Goal: Transaction & Acquisition: Purchase product/service

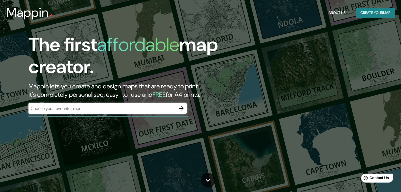
drag, startPoint x: 178, startPoint y: 109, endPoint x: 274, endPoint y: 55, distance: 109.7
click at [274, 57] on div "The first affordable map creator. Mappin lets you create and design maps that a…" at bounding box center [200, 96] width 401 height 192
click at [177, 105] on button "button" at bounding box center [181, 108] width 11 height 11
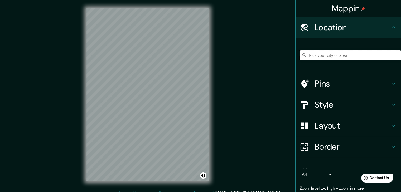
click at [306, 53] on input "Pick your city or area" at bounding box center [350, 55] width 101 height 9
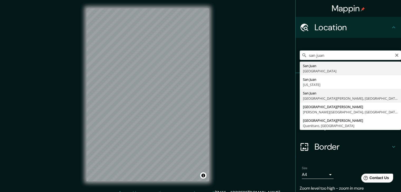
type input "[GEOGRAPHIC_DATA][PERSON_NAME], [GEOGRAPHIC_DATA][PERSON_NAME], [GEOGRAPHIC_DAT…"
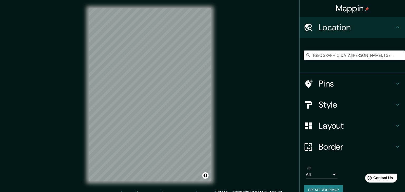
click at [320, 174] on body "Mappin Location [GEOGRAPHIC_DATA][PERSON_NAME], [GEOGRAPHIC_DATA][PERSON_NAME],…" at bounding box center [202, 96] width 405 height 192
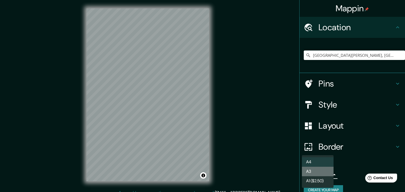
click at [320, 172] on li "A3" at bounding box center [318, 171] width 32 height 9
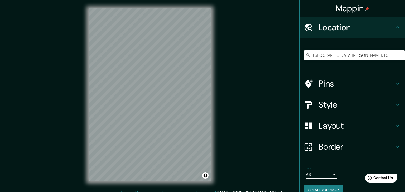
click at [316, 177] on body "Mappin Location [GEOGRAPHIC_DATA][PERSON_NAME], [GEOGRAPHIC_DATA][PERSON_NAME],…" at bounding box center [202, 96] width 405 height 192
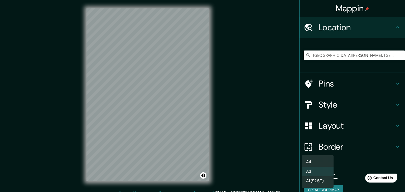
click at [314, 163] on li "A4" at bounding box center [318, 162] width 32 height 9
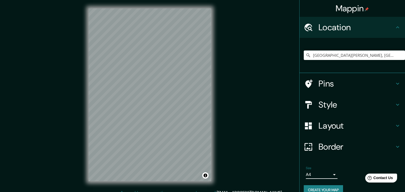
click at [317, 173] on body "Mappin Location [GEOGRAPHIC_DATA][PERSON_NAME], [GEOGRAPHIC_DATA][PERSON_NAME],…" at bounding box center [202, 96] width 405 height 192
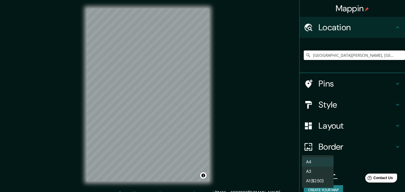
click at [315, 174] on li "A3" at bounding box center [318, 171] width 32 height 9
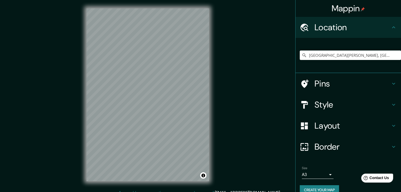
click at [295, 174] on li "Size A3 a4 Create your map" at bounding box center [347, 181] width 105 height 39
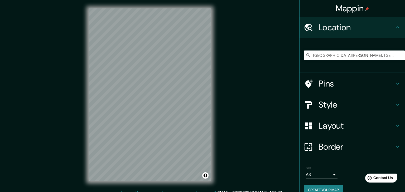
click at [302, 175] on body "Mappin Location [GEOGRAPHIC_DATA][PERSON_NAME], [GEOGRAPHIC_DATA][PERSON_NAME],…" at bounding box center [202, 96] width 405 height 192
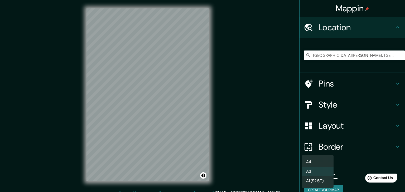
click at [309, 178] on li "A1 ($2.50)" at bounding box center [318, 181] width 32 height 9
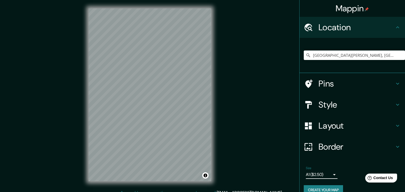
click at [309, 174] on body "Mappin Location [GEOGRAPHIC_DATA][PERSON_NAME], [GEOGRAPHIC_DATA][PERSON_NAME],…" at bounding box center [202, 96] width 405 height 192
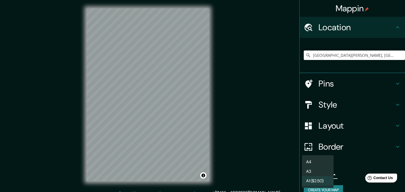
click at [312, 164] on li "A4" at bounding box center [318, 162] width 32 height 9
type input "single"
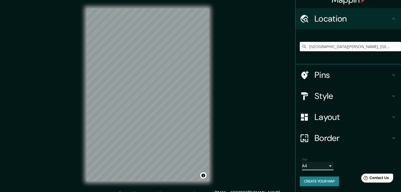
scroll to position [9, 0]
click at [328, 139] on h4 "Border" at bounding box center [352, 138] width 76 height 11
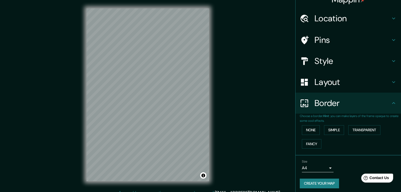
click at [315, 82] on h4 "Layout" at bounding box center [352, 82] width 76 height 11
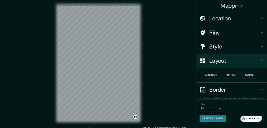
scroll to position [0, 0]
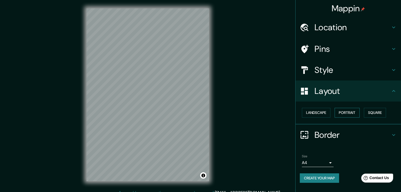
click at [340, 112] on button "Portrait" at bounding box center [346, 113] width 25 height 10
click at [318, 112] on button "Landscape" at bounding box center [316, 113] width 28 height 10
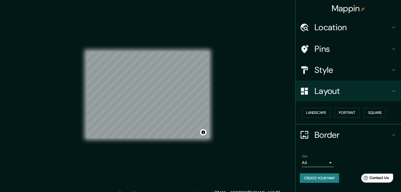
click at [388, 113] on div "Landscape [GEOGRAPHIC_DATA]" at bounding box center [350, 113] width 101 height 14
click at [378, 113] on button "Square" at bounding box center [375, 113] width 22 height 10
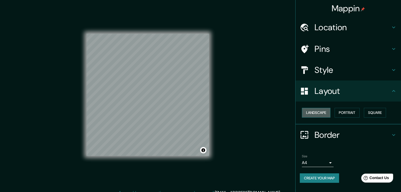
click at [305, 113] on button "Landscape" at bounding box center [316, 113] width 28 height 10
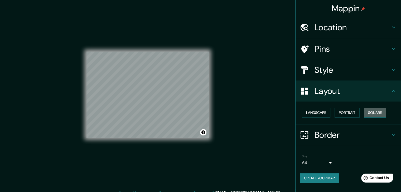
click at [373, 114] on button "Square" at bounding box center [375, 113] width 22 height 10
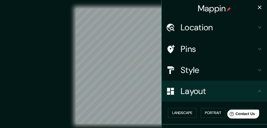
drag, startPoint x: 324, startPoint y: 0, endPoint x: 68, endPoint y: 66, distance: 264.0
click at [65, 63] on div "© Mapbox © OpenStreetMap Improve this map" at bounding box center [133, 65] width 241 height 115
drag, startPoint x: 159, startPoint y: 125, endPoint x: 174, endPoint y: 123, distance: 15.4
click at [174, 123] on ul "Location [GEOGRAPHIC_DATA][PERSON_NAME], [GEOGRAPHIC_DATA][PERSON_NAME], [GEOGR…" at bounding box center [214, 103] width 105 height 173
click at [151, 123] on div "Mappin Location [GEOGRAPHIC_DATA][PERSON_NAME], [GEOGRAPHIC_DATA][PERSON_NAME],…" at bounding box center [133, 70] width 267 height 140
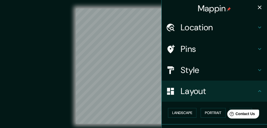
drag, startPoint x: 142, startPoint y: 125, endPoint x: 150, endPoint y: 124, distance: 8.6
click at [150, 124] on div "© Mapbox © OpenStreetMap Improve this map" at bounding box center [133, 66] width 257 height 132
drag, startPoint x: 58, startPoint y: 82, endPoint x: 186, endPoint y: 75, distance: 128.3
click at [257, 9] on icon "button" at bounding box center [260, 7] width 6 height 6
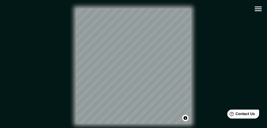
click at [261, 10] on icon "button" at bounding box center [258, 8] width 9 height 9
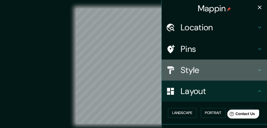
click at [232, 67] on h4 "Style" at bounding box center [219, 70] width 76 height 11
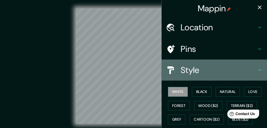
click at [228, 74] on h4 "Style" at bounding box center [219, 70] width 76 height 11
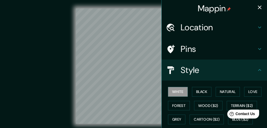
click at [204, 75] on h4 "Style" at bounding box center [219, 70] width 76 height 11
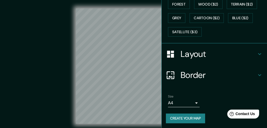
click at [192, 57] on h4 "Layout" at bounding box center [219, 54] width 76 height 11
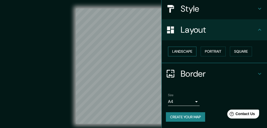
scroll to position [61, 0]
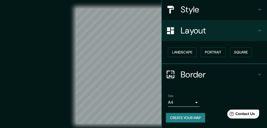
click at [187, 45] on div "Landscape [GEOGRAPHIC_DATA]" at bounding box center [214, 52] width 105 height 23
click at [185, 55] on button "Landscape" at bounding box center [182, 52] width 28 height 10
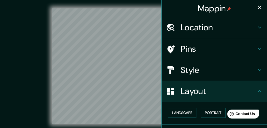
scroll to position [0, 0]
click at [189, 86] on h4 "Layout" at bounding box center [219, 91] width 76 height 11
click at [195, 75] on h4 "Style" at bounding box center [219, 70] width 76 height 11
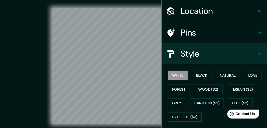
scroll to position [17, 0]
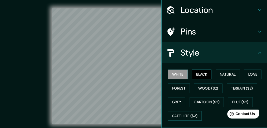
click at [194, 74] on button "Black" at bounding box center [202, 75] width 20 height 10
click at [258, 8] on icon at bounding box center [260, 10] width 6 height 6
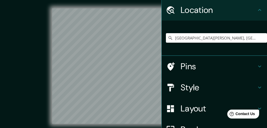
click at [258, 8] on icon at bounding box center [260, 10] width 6 height 6
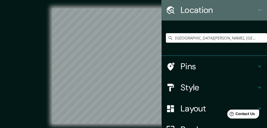
click at [258, 8] on icon at bounding box center [260, 10] width 6 height 6
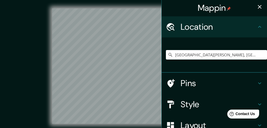
scroll to position [0, 0]
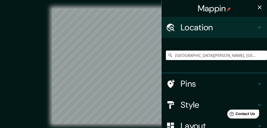
click at [260, 9] on icon "button" at bounding box center [260, 7] width 6 height 6
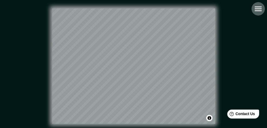
click at [256, 7] on icon "button" at bounding box center [258, 9] width 7 height 5
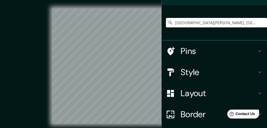
scroll to position [35, 0]
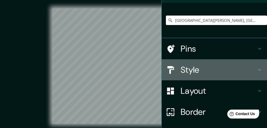
click at [197, 76] on div "Style" at bounding box center [214, 69] width 105 height 21
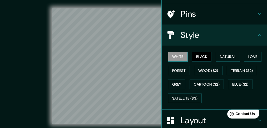
click at [185, 53] on button "White" at bounding box center [178, 57] width 20 height 10
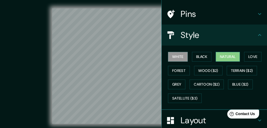
click at [219, 58] on button "Natural" at bounding box center [228, 57] width 24 height 10
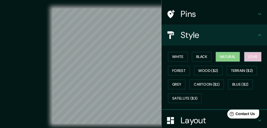
click at [253, 55] on button "Love" at bounding box center [252, 57] width 17 height 10
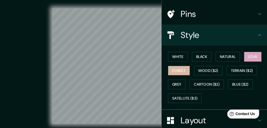
click at [178, 70] on button "Forest" at bounding box center [179, 71] width 22 height 10
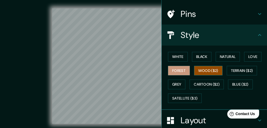
click at [198, 70] on button "Wood ($2)" at bounding box center [208, 71] width 28 height 10
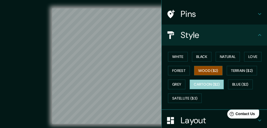
click at [202, 81] on button "Cartoon ($2)" at bounding box center [207, 85] width 34 height 10
click at [202, 73] on button "Wood ($2)" at bounding box center [208, 71] width 28 height 10
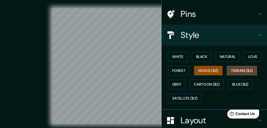
click at [239, 70] on button "Terrain ($2)" at bounding box center [242, 71] width 31 height 10
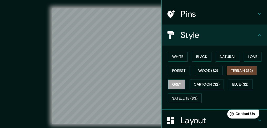
click at [177, 86] on button "Grey" at bounding box center [176, 85] width 17 height 10
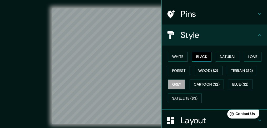
click at [195, 58] on button "Black" at bounding box center [202, 57] width 20 height 10
click at [242, 38] on h4 "Style" at bounding box center [219, 35] width 76 height 11
click at [230, 39] on h4 "Style" at bounding box center [219, 35] width 76 height 11
click at [258, 36] on icon at bounding box center [260, 35] width 6 height 6
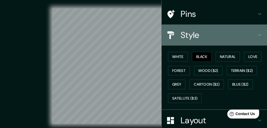
click at [257, 35] on icon at bounding box center [260, 35] width 6 height 6
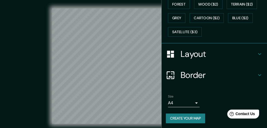
click at [206, 57] on h4 "Layout" at bounding box center [219, 54] width 76 height 11
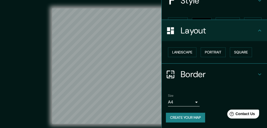
scroll to position [61, 0]
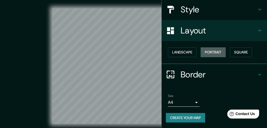
click at [217, 50] on button "Portrait" at bounding box center [213, 52] width 25 height 10
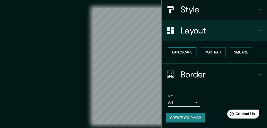
drag, startPoint x: 183, startPoint y: 53, endPoint x: 188, endPoint y: 60, distance: 8.6
click at [183, 53] on button "Landscape" at bounding box center [182, 52] width 28 height 10
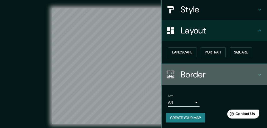
click at [199, 77] on h4 "Border" at bounding box center [219, 74] width 76 height 11
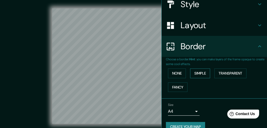
scroll to position [75, 0]
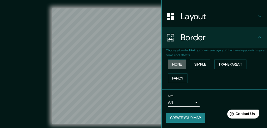
click at [176, 63] on button "None" at bounding box center [177, 65] width 18 height 10
click at [185, 65] on div "None Simple Transparent Fancy" at bounding box center [216, 71] width 101 height 28
click at [193, 66] on button "Simple" at bounding box center [200, 65] width 20 height 10
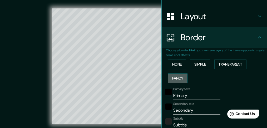
click at [175, 78] on button "Fancy" at bounding box center [177, 79] width 19 height 10
click at [232, 60] on button "Transparent" at bounding box center [230, 65] width 32 height 10
click at [183, 65] on button "None" at bounding box center [177, 65] width 18 height 10
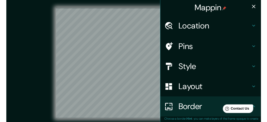
scroll to position [0, 0]
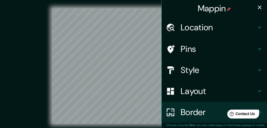
click at [257, 7] on icon "button" at bounding box center [260, 7] width 6 height 6
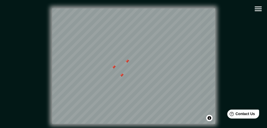
click at [114, 8] on div at bounding box center [133, 8] width 163 height 0
click at [131, 8] on div at bounding box center [133, 8] width 163 height 0
drag, startPoint x: 251, startPoint y: 9, endPoint x: 254, endPoint y: 9, distance: 3.0
click at [254, 9] on div "Mappin Location [GEOGRAPHIC_DATA][PERSON_NAME], [GEOGRAPHIC_DATA][PERSON_NAME],…" at bounding box center [133, 70] width 267 height 140
click at [258, 7] on icon "button" at bounding box center [258, 8] width 9 height 9
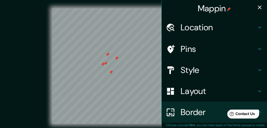
click at [204, 50] on h4 "Pins" at bounding box center [219, 49] width 76 height 11
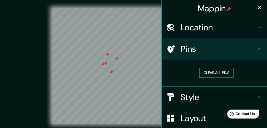
click at [213, 72] on button "Clear all pins" at bounding box center [216, 73] width 34 height 10
click at [255, 9] on button "button" at bounding box center [260, 7] width 11 height 11
